Goal: Information Seeking & Learning: Learn about a topic

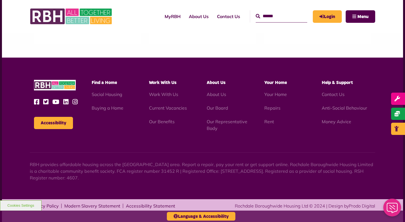
scroll to position [537, 0]
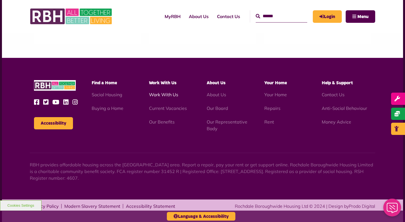
click at [160, 93] on link "Work With Us" at bounding box center [163, 95] width 29 height 6
click at [169, 109] on link "Current Vacancies" at bounding box center [168, 109] width 38 height 6
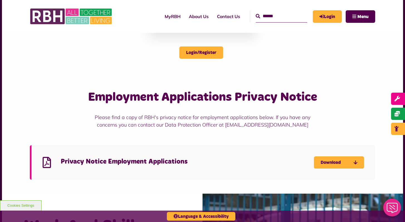
scroll to position [320, 0]
